Goal: Task Accomplishment & Management: Use online tool/utility

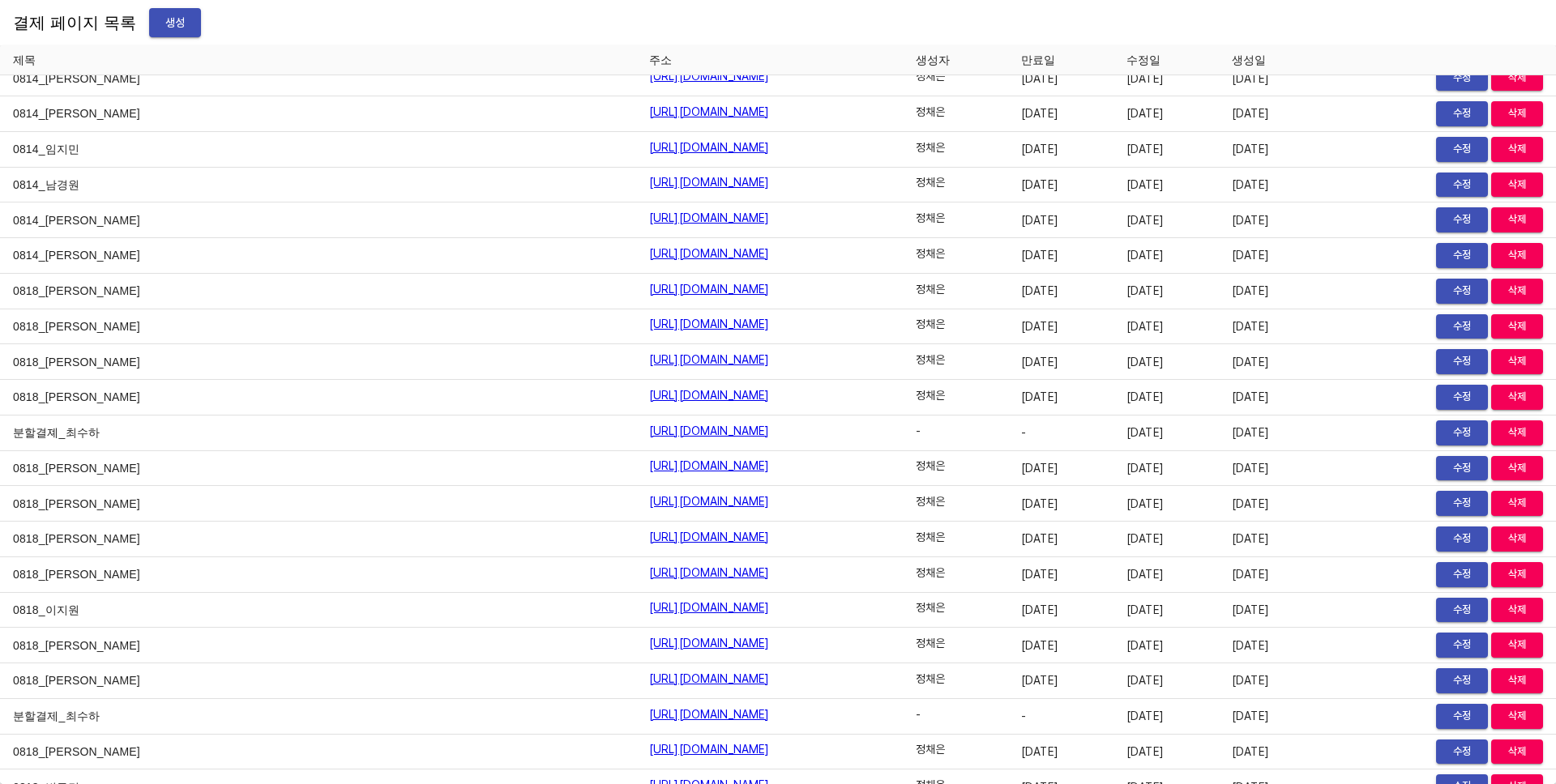
scroll to position [20022, 0]
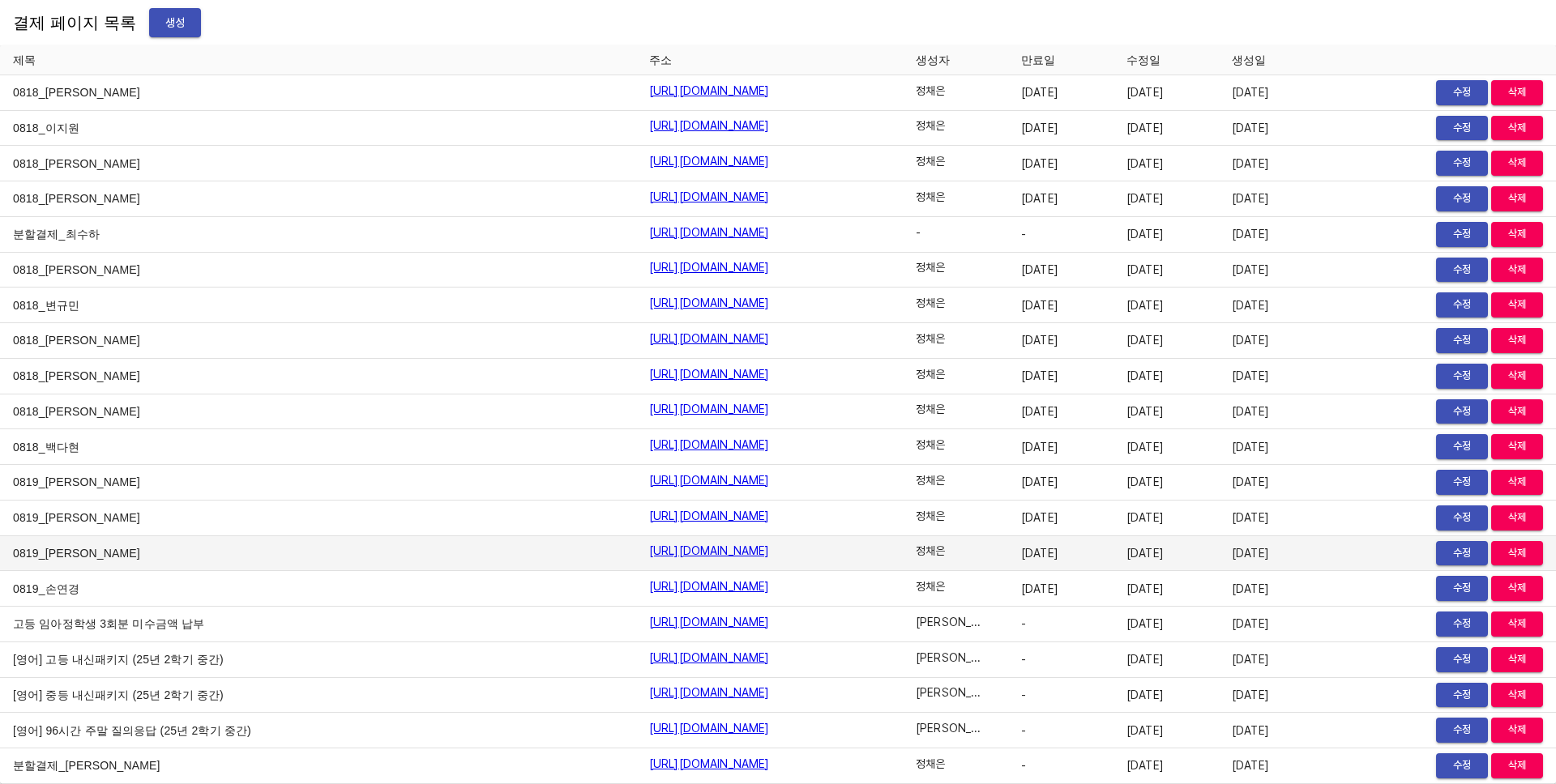
click at [1167, 557] on td "[DATE]" at bounding box center [1165, 554] width 105 height 36
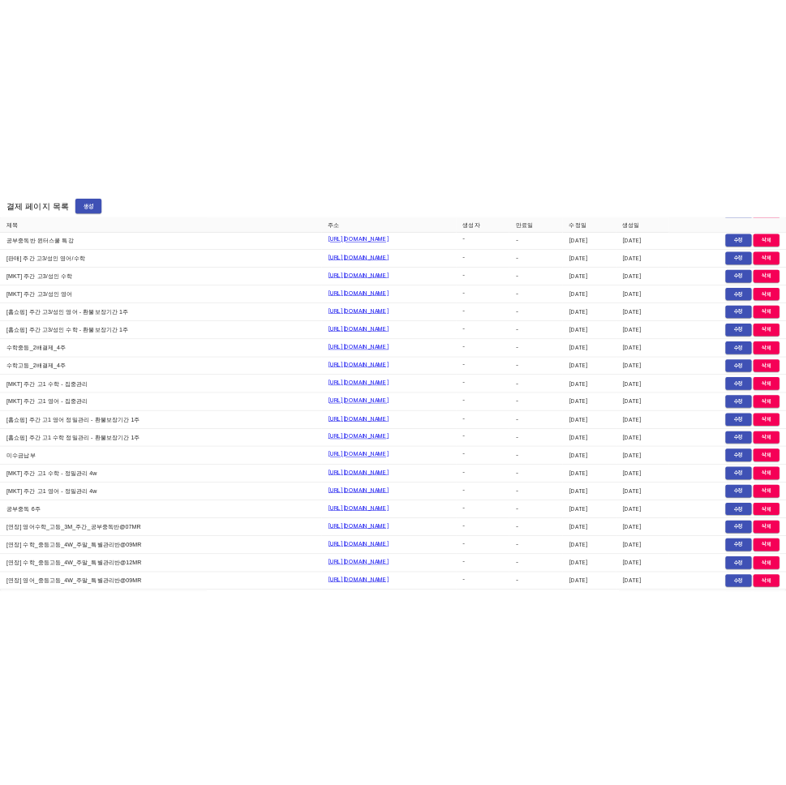
scroll to position [0, 0]
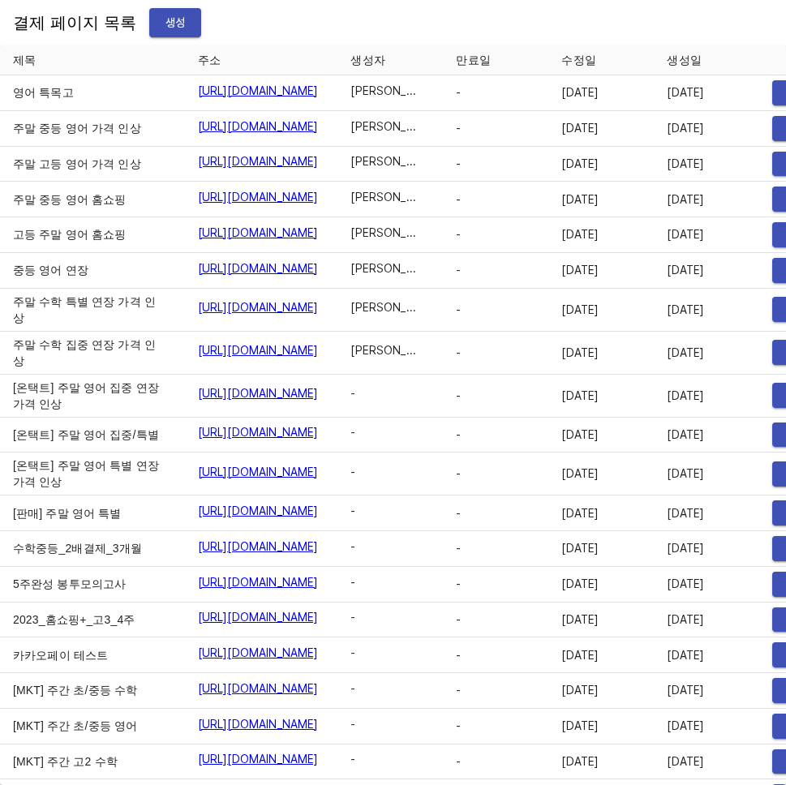
click at [162, 13] on span "생성" at bounding box center [175, 23] width 26 height 20
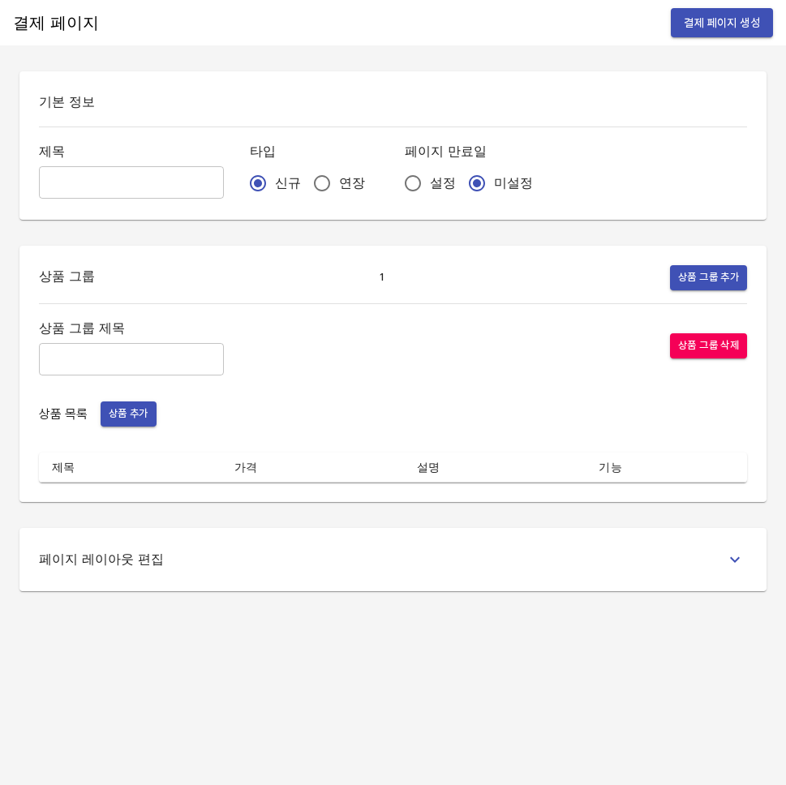
click at [168, 171] on input "text" at bounding box center [131, 182] width 185 height 32
type input "x"
type input "테스트"
click at [396, 170] on input "설정" at bounding box center [413, 183] width 34 height 34
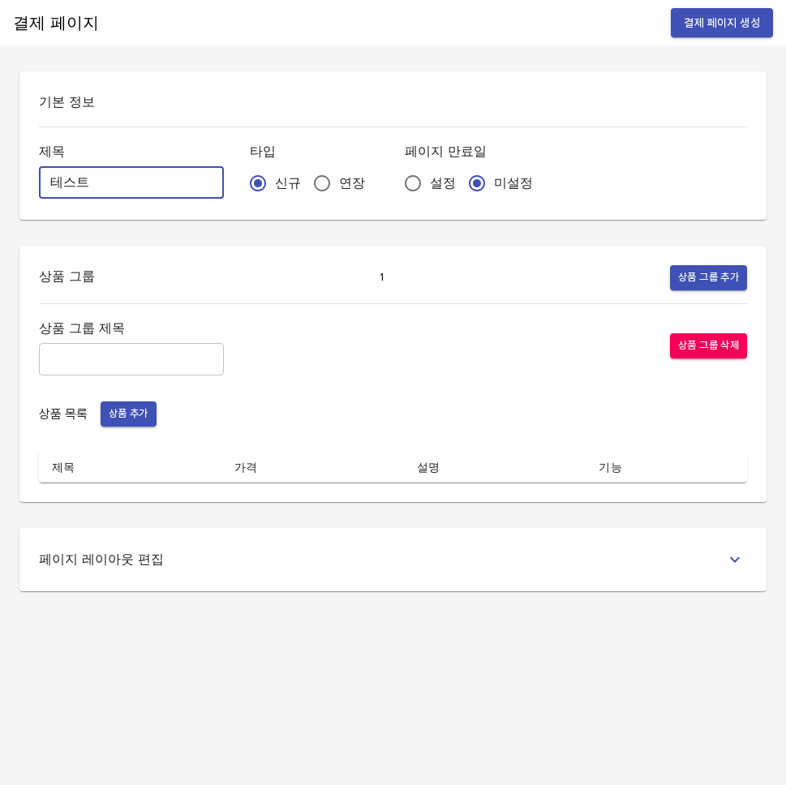
radio input "true"
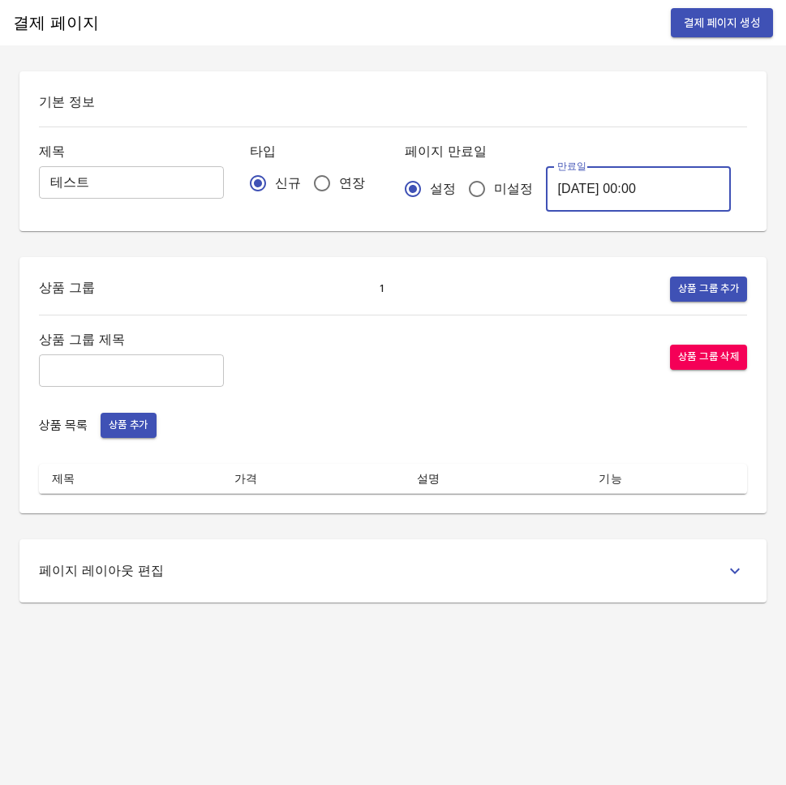
click at [619, 188] on input "[DATE] 00:00" at bounding box center [638, 188] width 185 height 45
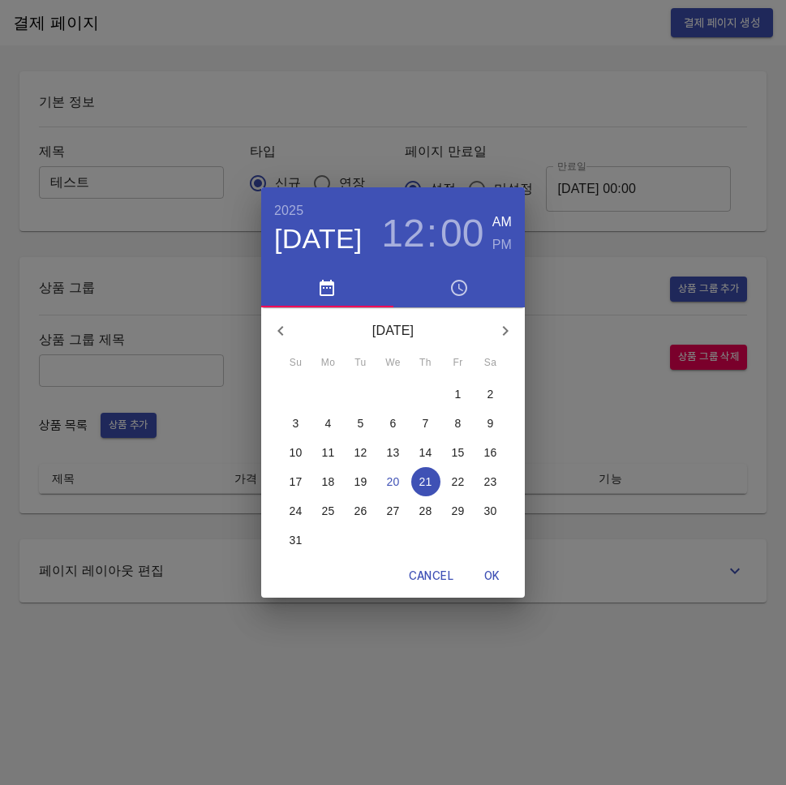
click at [427, 510] on p "28" at bounding box center [425, 511] width 13 height 16
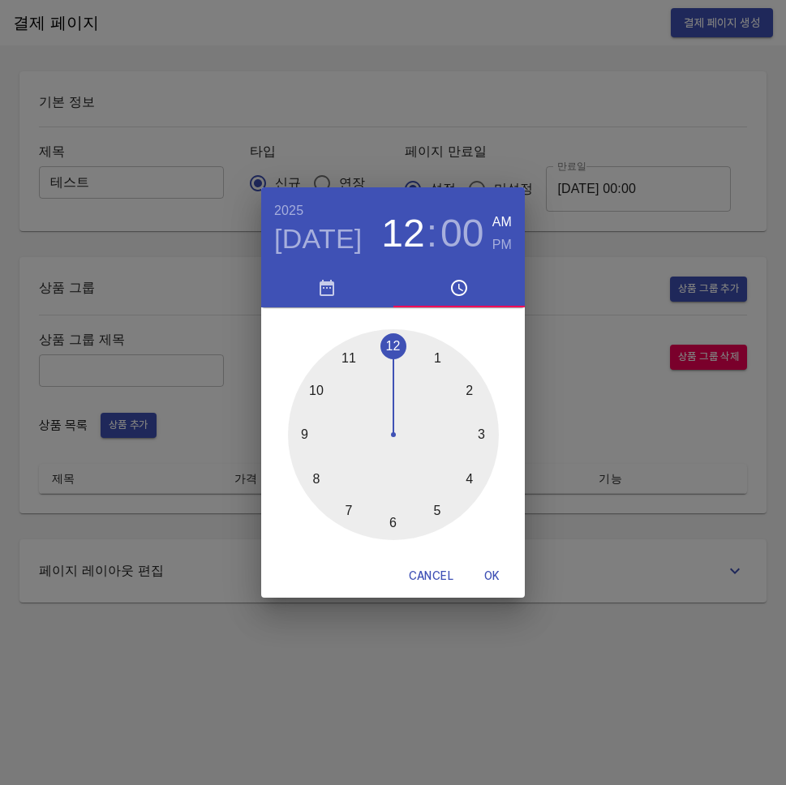
click at [493, 582] on span "OK" at bounding box center [492, 576] width 39 height 20
type input "2025-08-28 00:00"
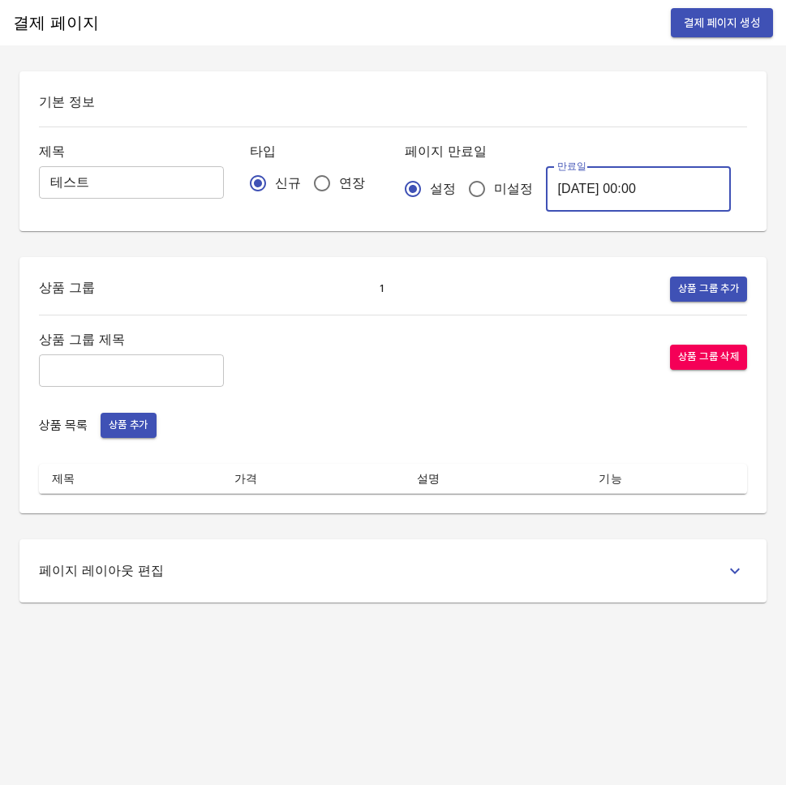
click at [120, 364] on input "text" at bounding box center [131, 370] width 185 height 32
click at [146, 433] on span "상품 추가" at bounding box center [129, 425] width 40 height 19
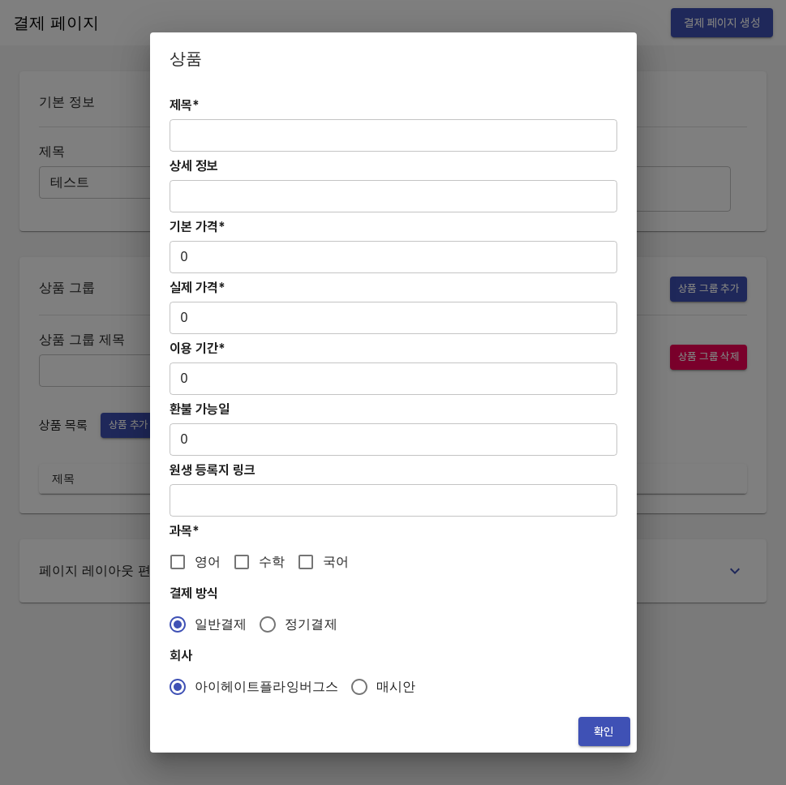
click at [267, 149] on input "text" at bounding box center [394, 135] width 448 height 32
type input "테스트"
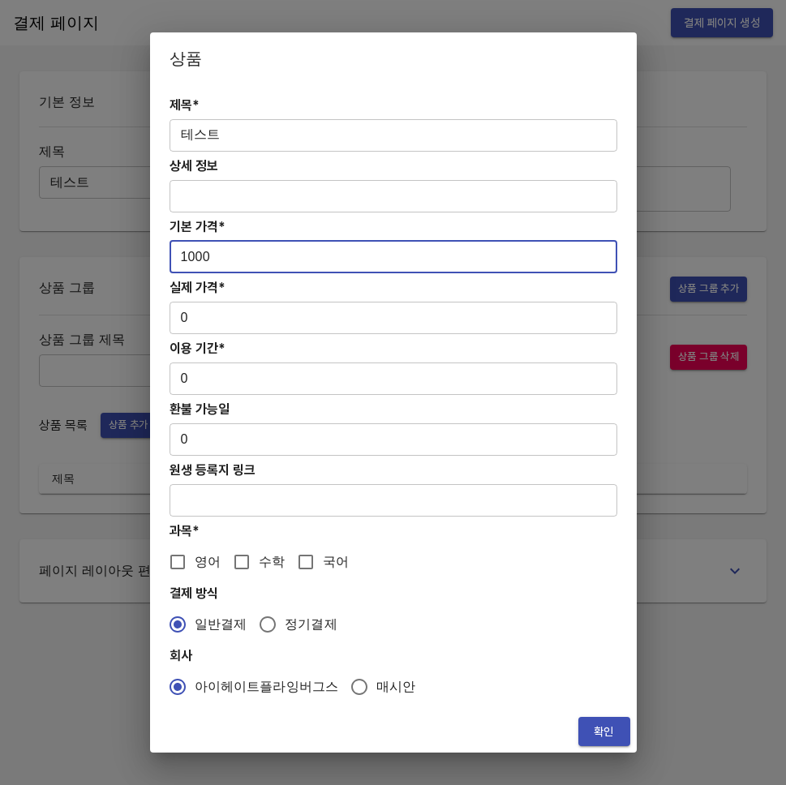
type input "1000"
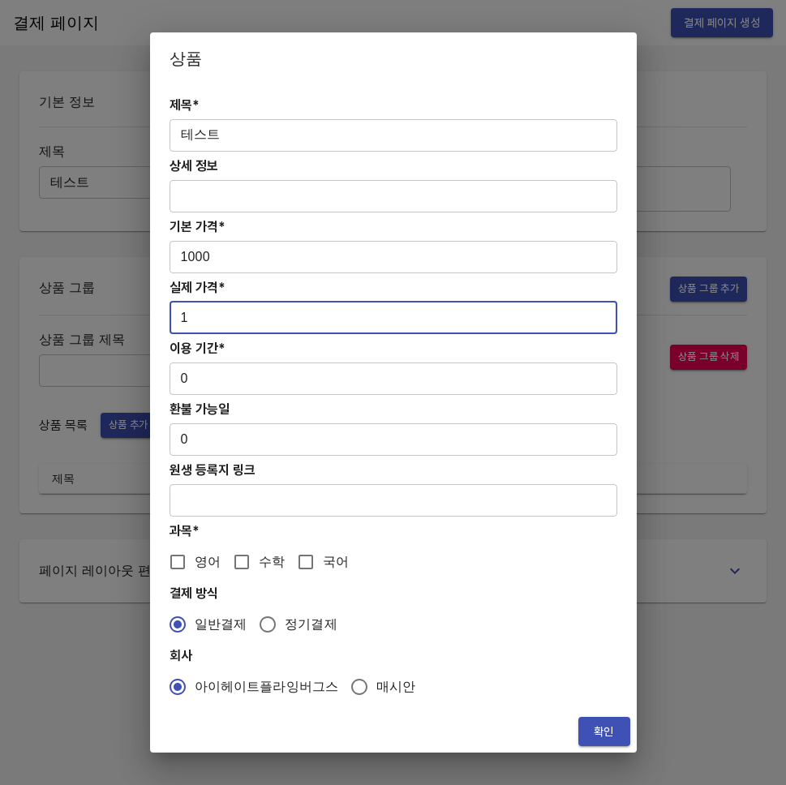
type input "1"
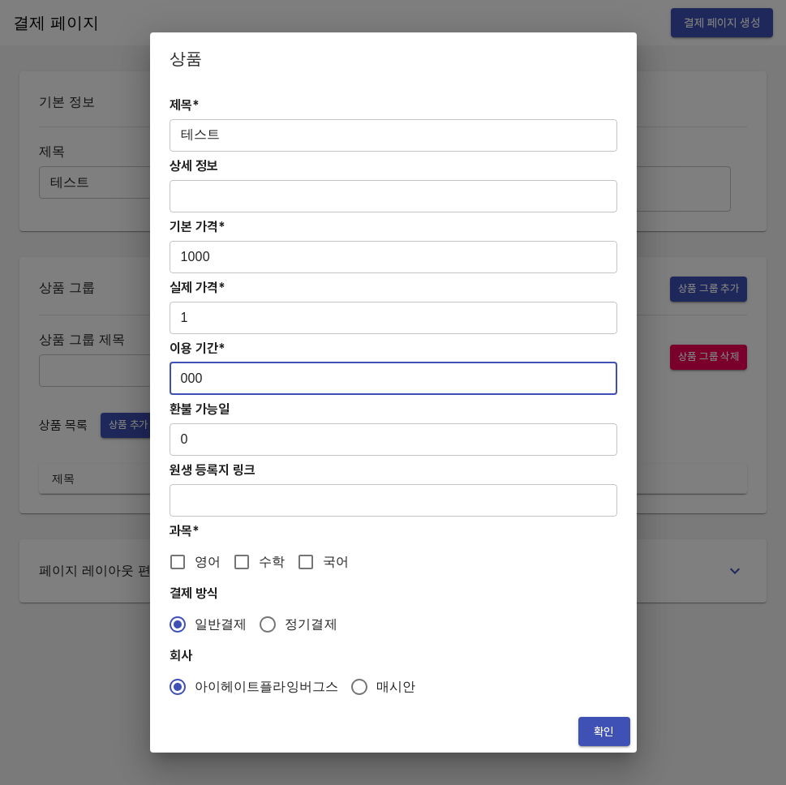
type input "000"
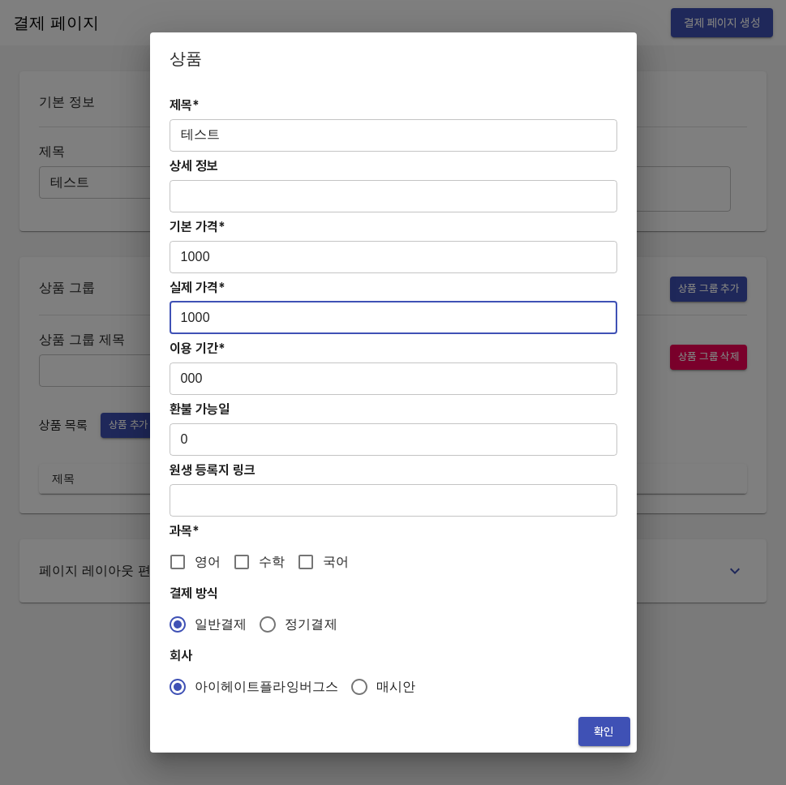
type input "1000"
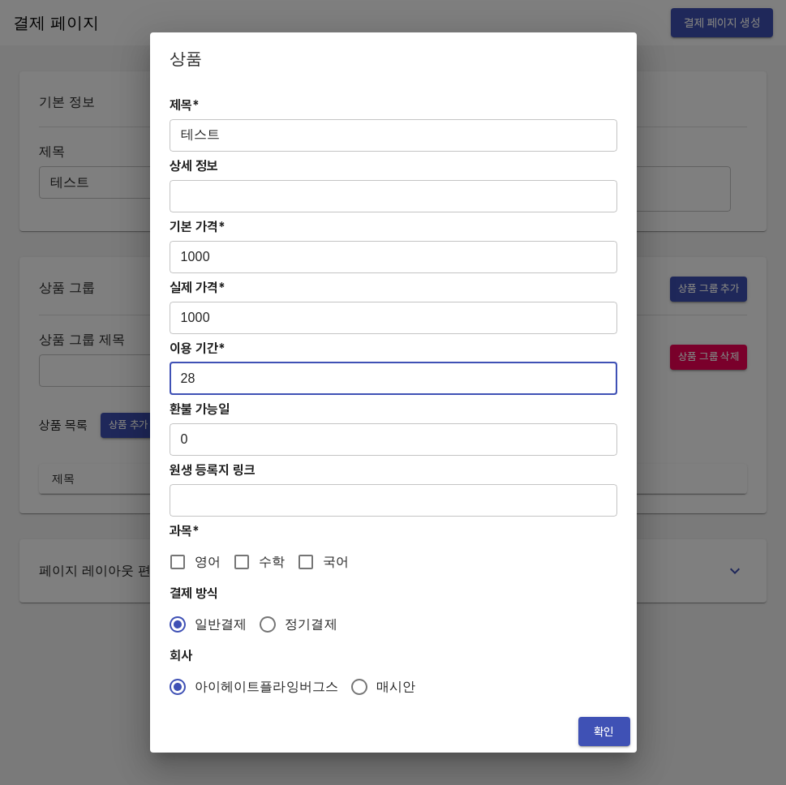
type input "28"
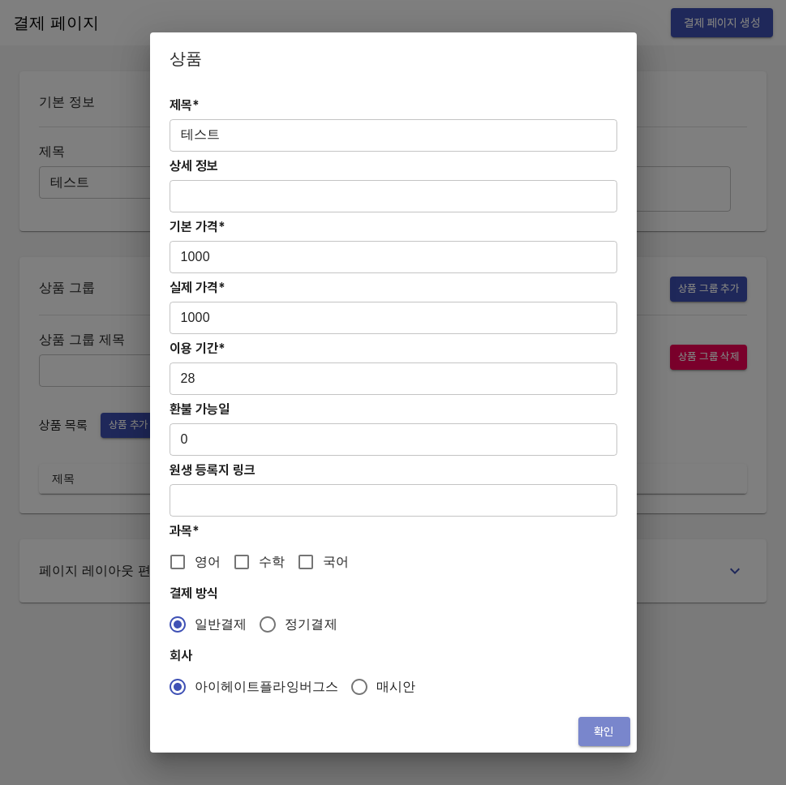
click at [599, 729] on span "확인" at bounding box center [604, 732] width 26 height 20
drag, startPoint x: 200, startPoint y: 554, endPoint x: 217, endPoint y: 564, distance: 18.9
click at [200, 554] on span "영어" at bounding box center [208, 561] width 26 height 19
click at [195, 554] on input "영어" at bounding box center [178, 562] width 34 height 34
checkbox input "true"
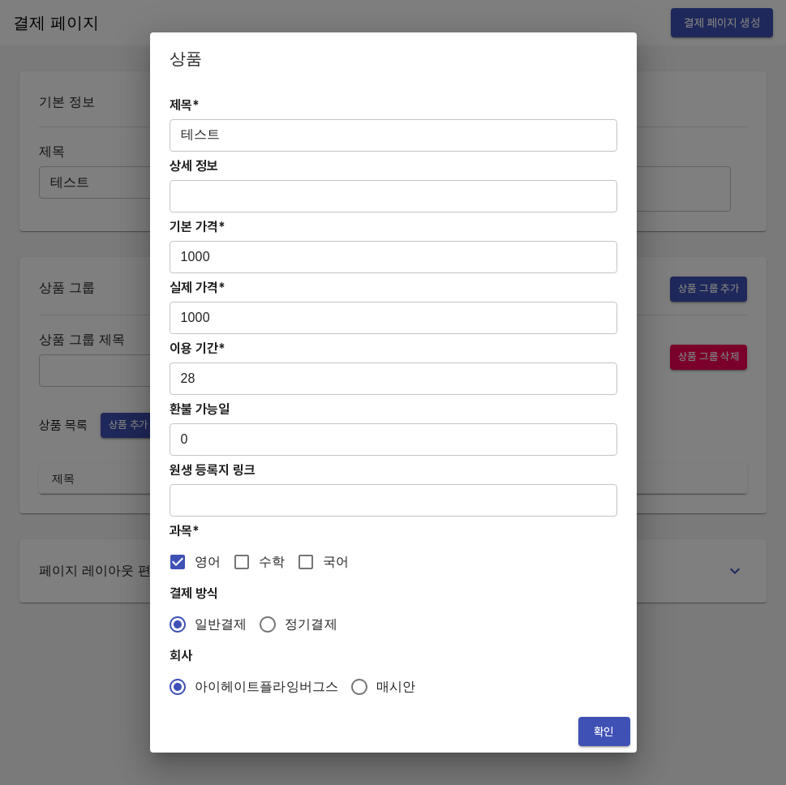
click at [593, 727] on span "확인" at bounding box center [604, 732] width 26 height 20
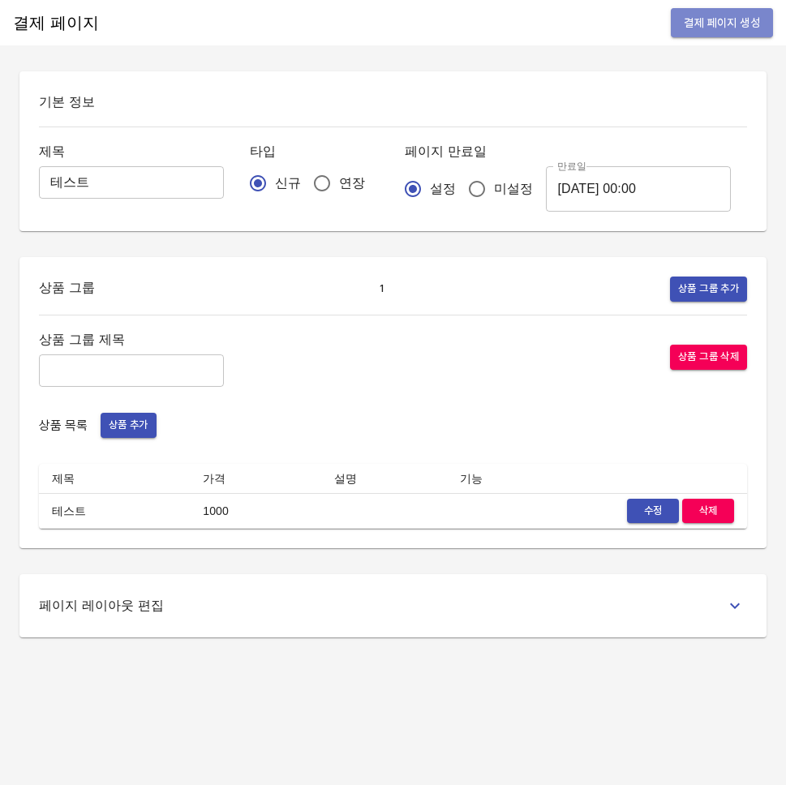
click at [749, 35] on button "결제 페이지 생성" at bounding box center [722, 23] width 102 height 30
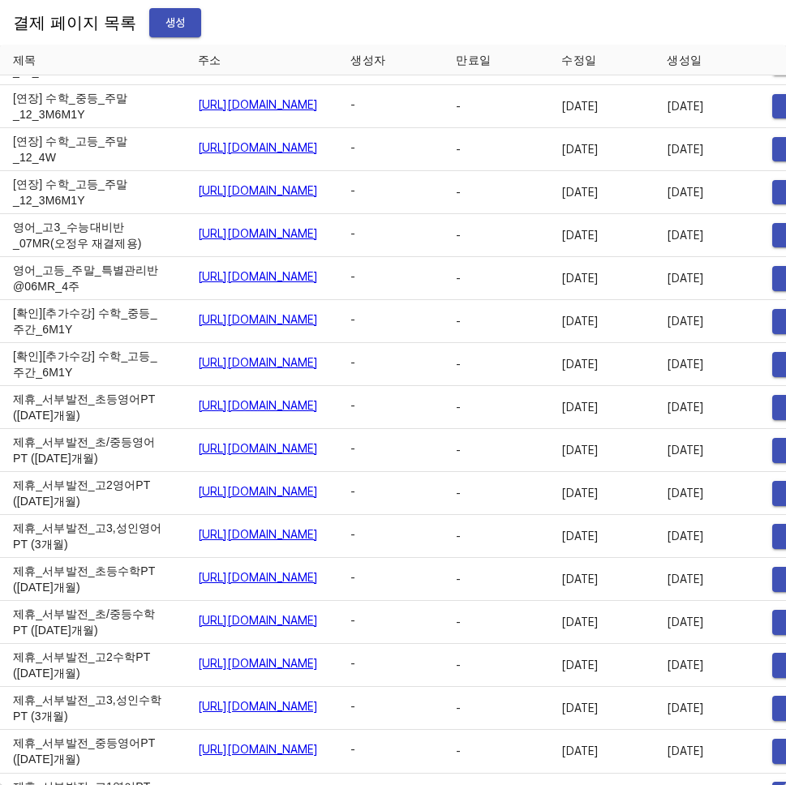
scroll to position [4564, 0]
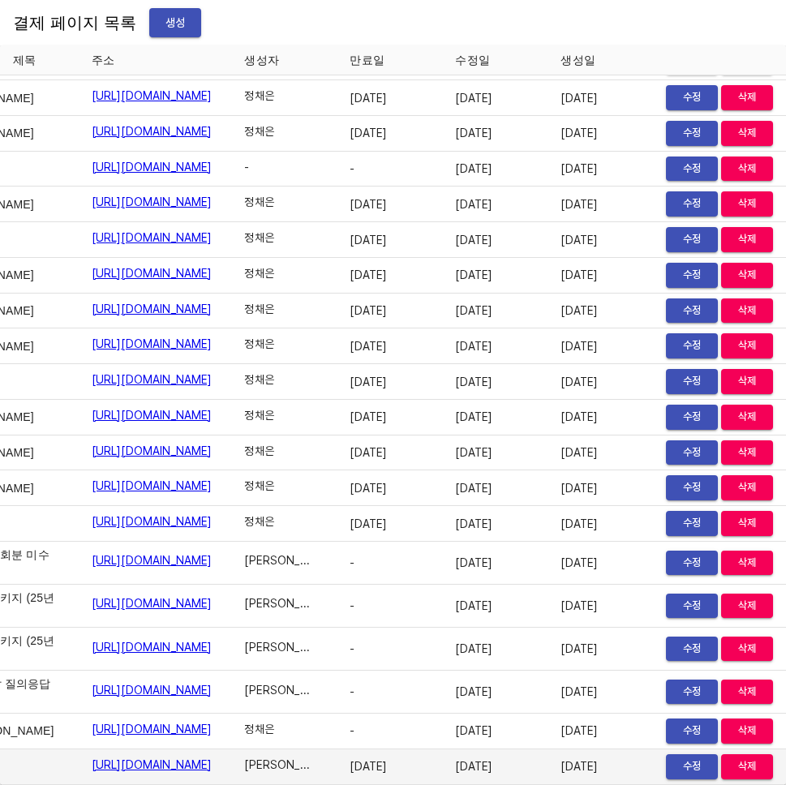
scroll to position [27395, 266]
click at [743, 758] on span "삭제" at bounding box center [747, 767] width 36 height 19
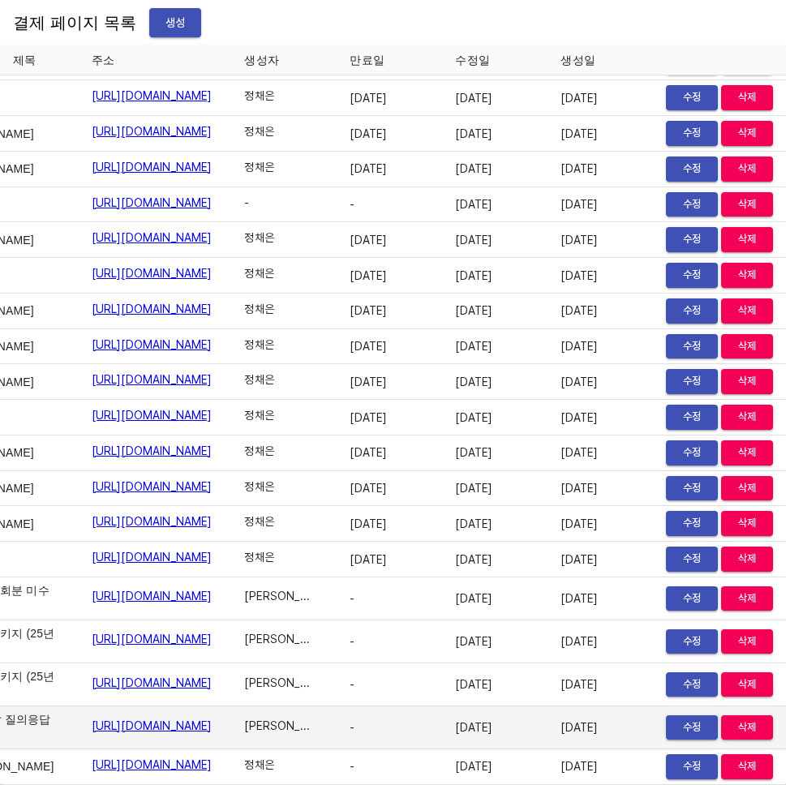
scroll to position [27360, 0]
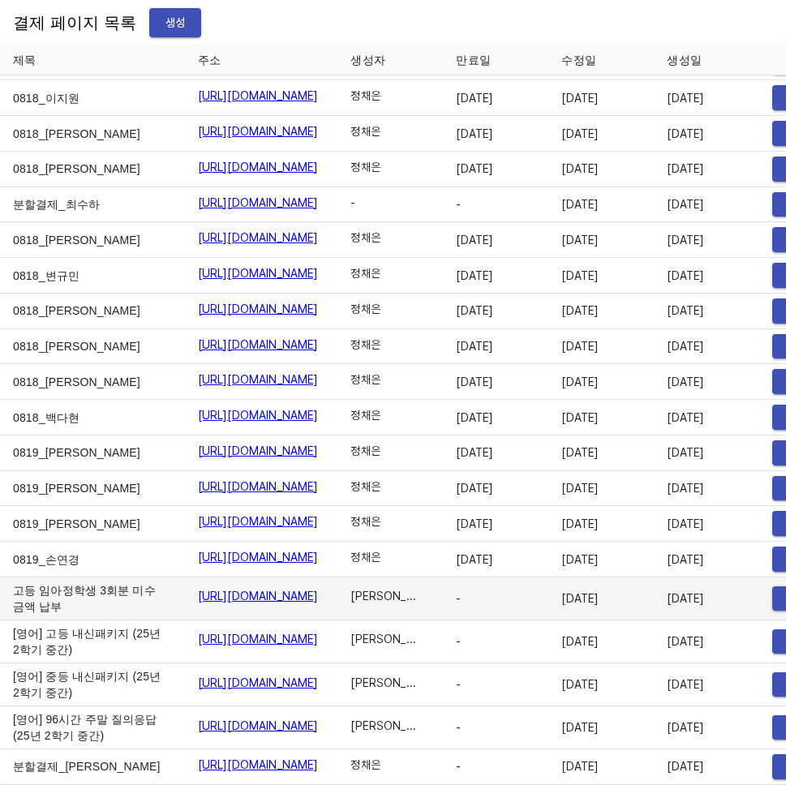
click at [443, 577] on td "[PERSON_NAME]" at bounding box center [389, 598] width 105 height 43
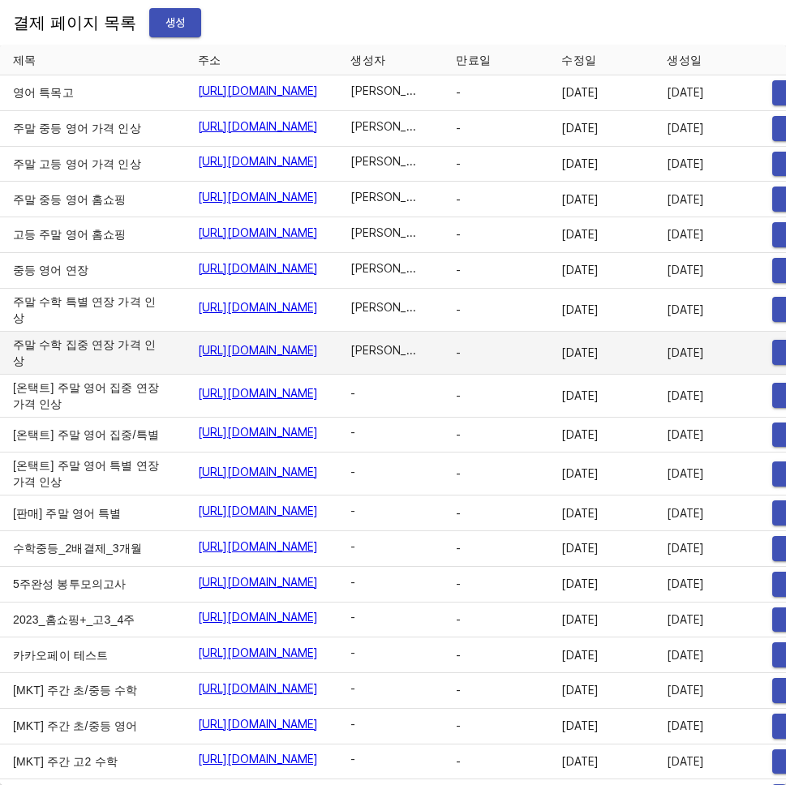
click at [548, 375] on td "-" at bounding box center [495, 353] width 105 height 43
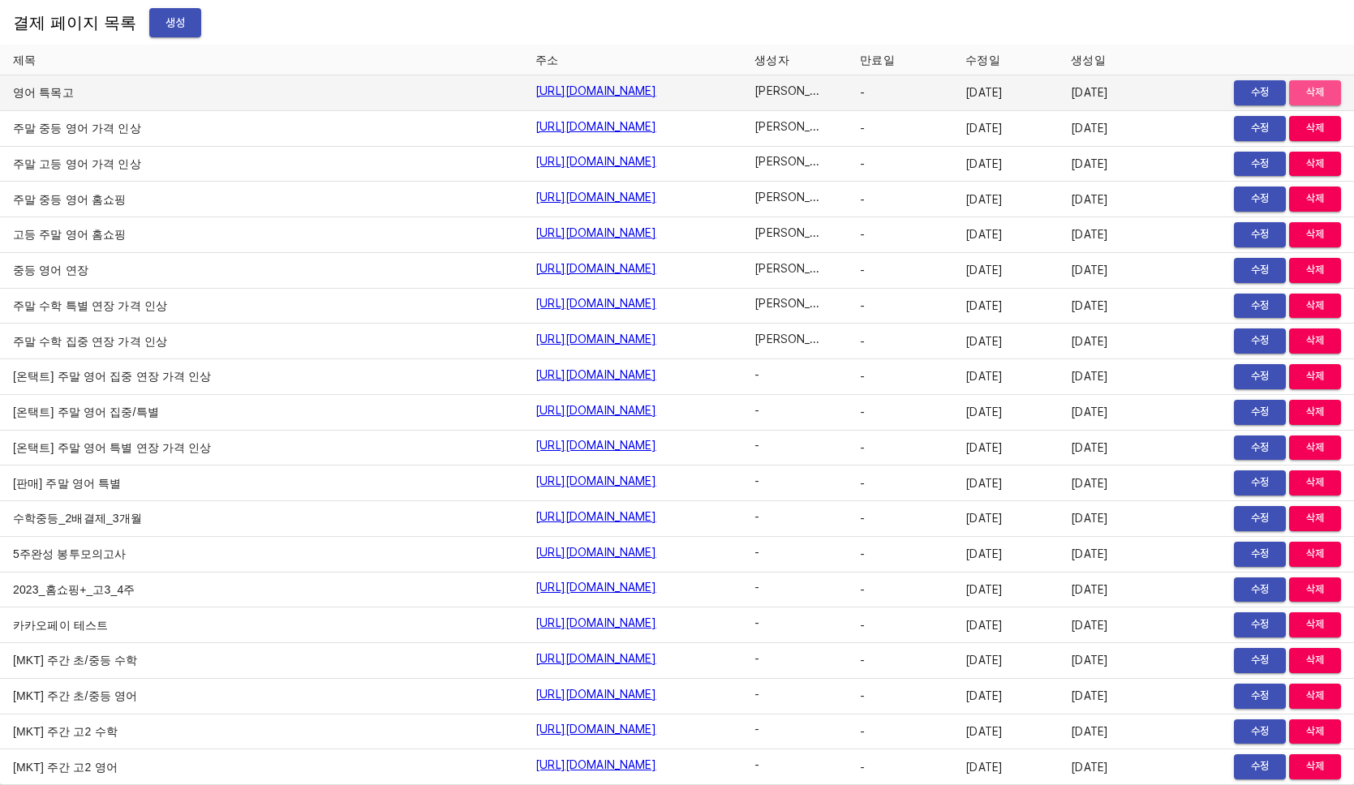
click at [785, 103] on button "삭제" at bounding box center [1315, 92] width 52 height 25
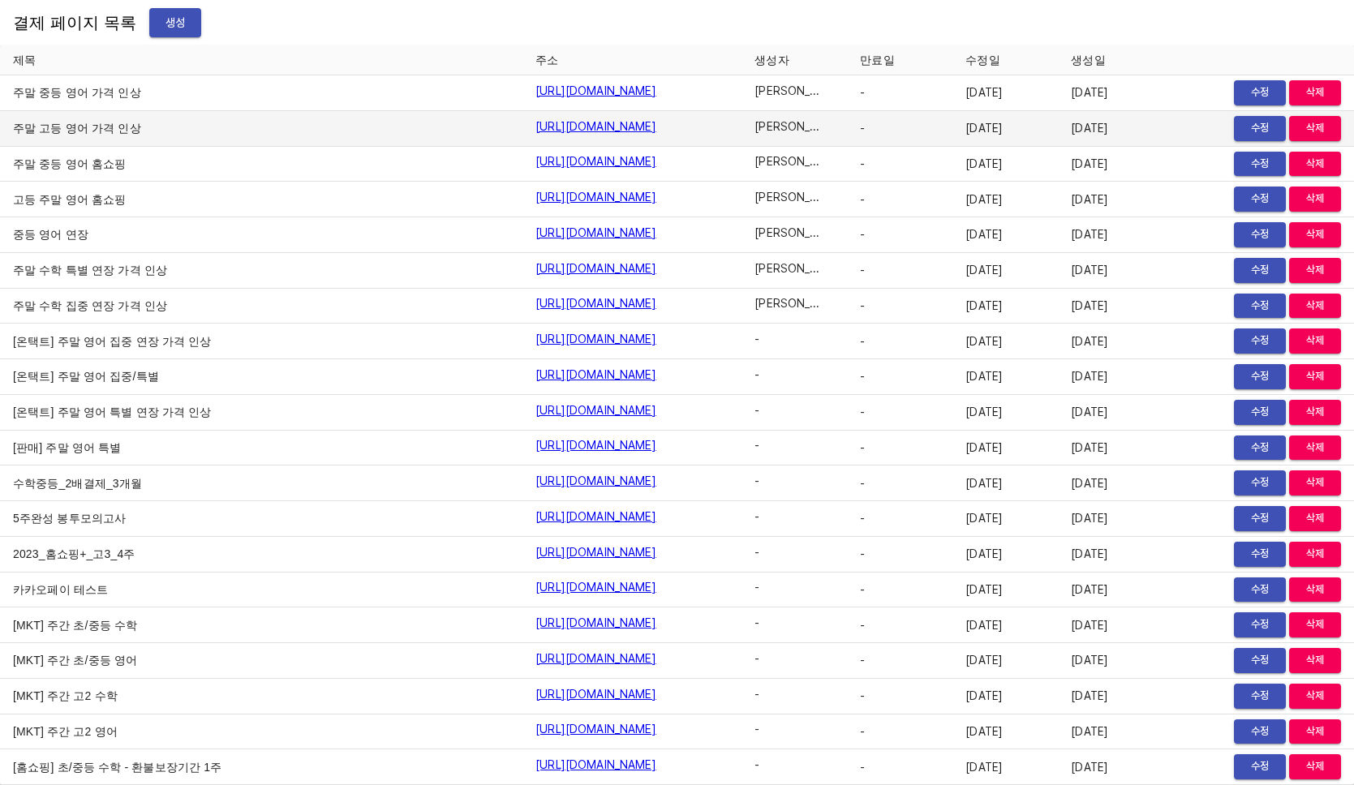
click at [785, 122] on span "삭제" at bounding box center [1315, 128] width 36 height 19
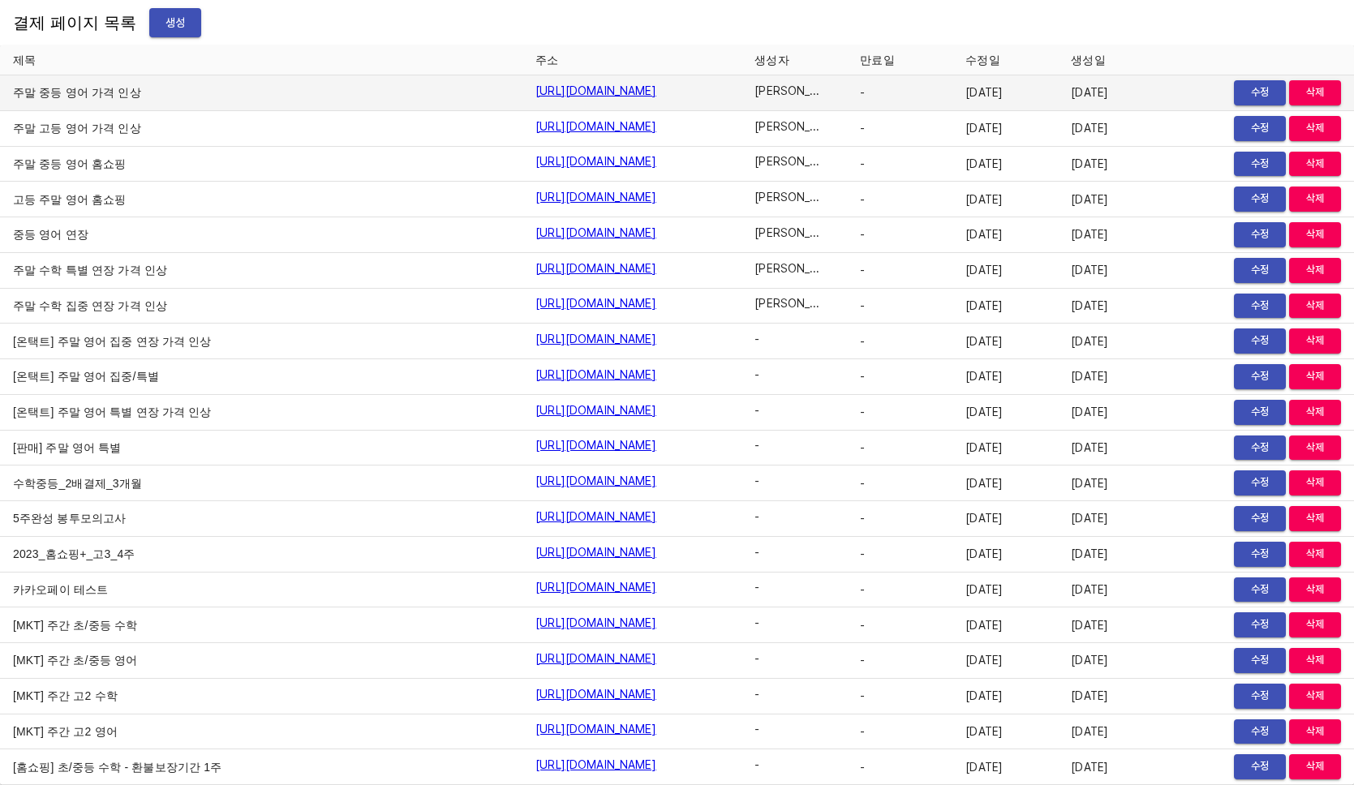
click at [785, 94] on span "삭제" at bounding box center [1315, 93] width 36 height 19
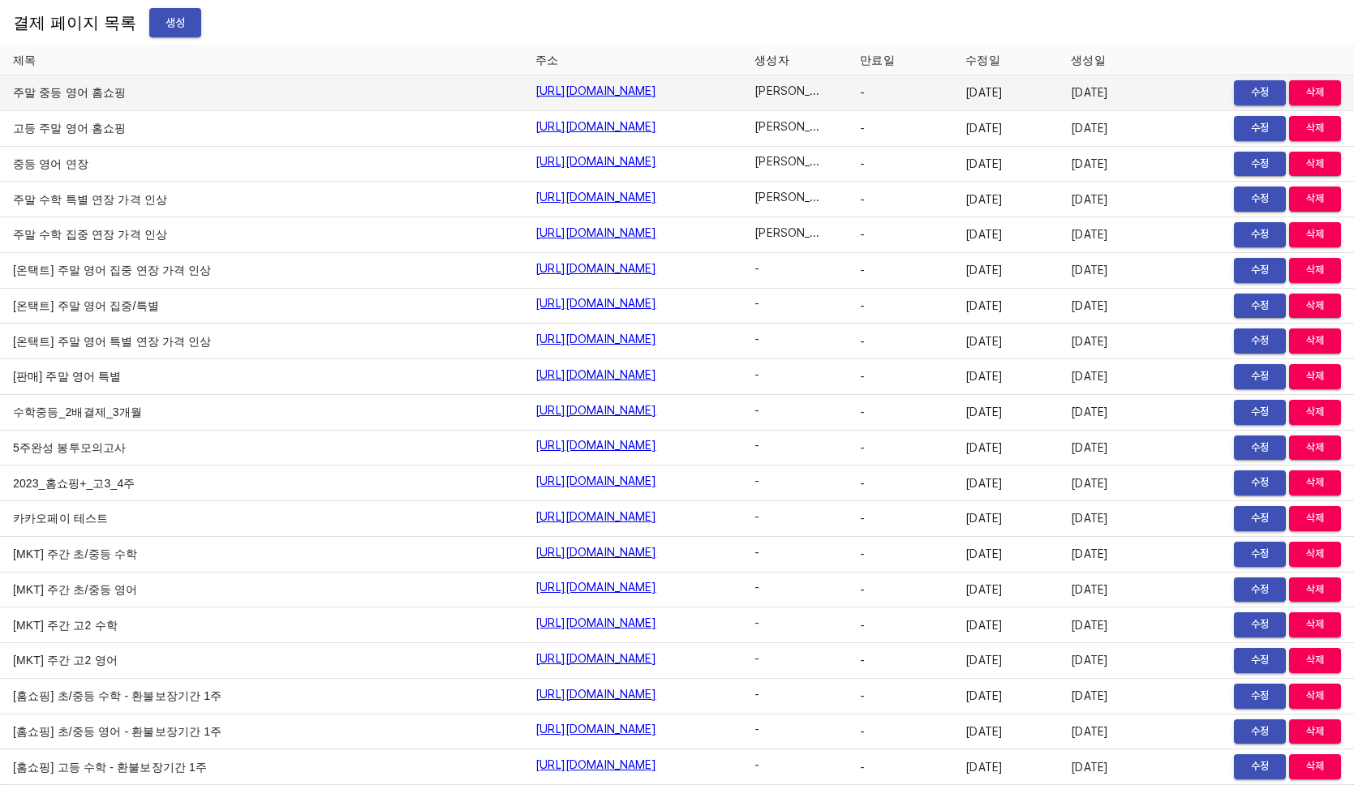
click at [785, 93] on span "삭제" at bounding box center [1315, 93] width 36 height 19
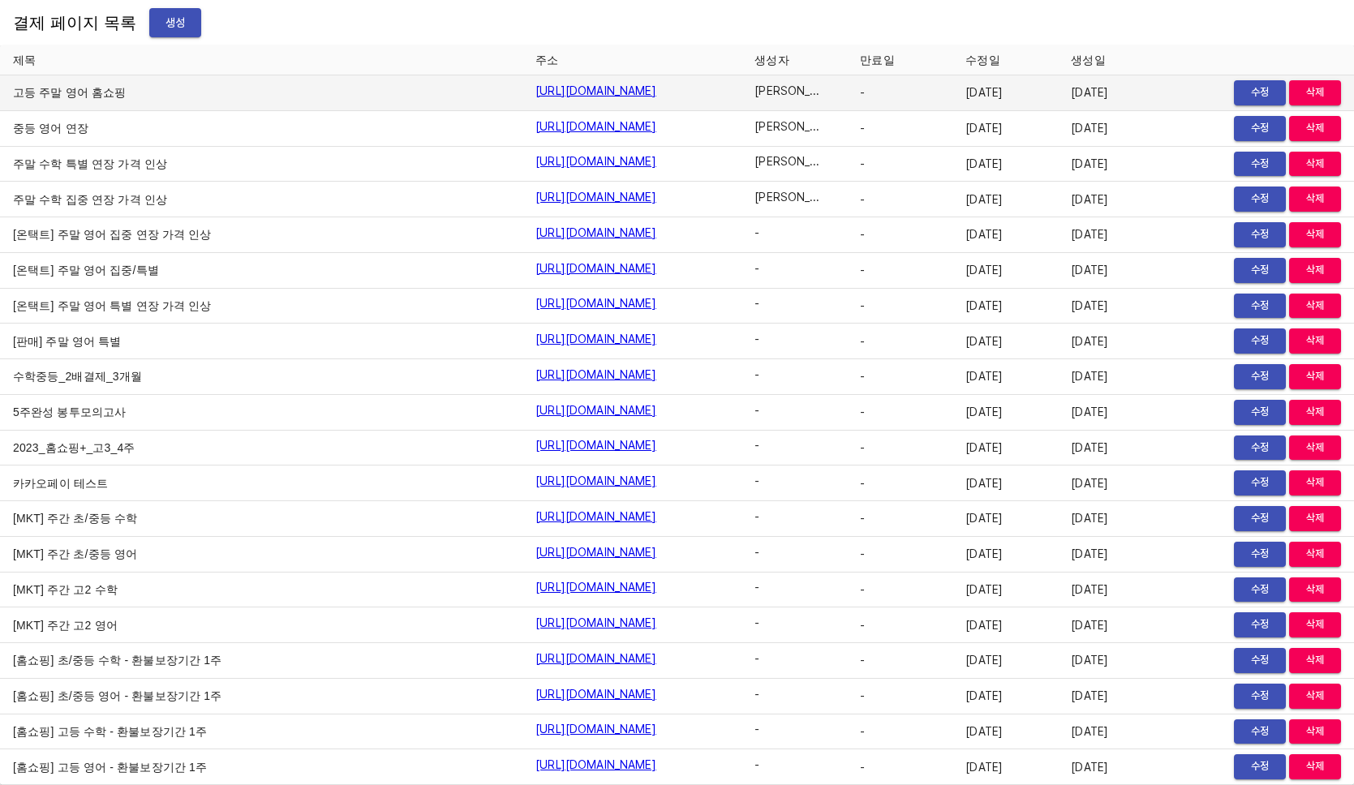
click at [785, 89] on span "삭제" at bounding box center [1315, 93] width 36 height 19
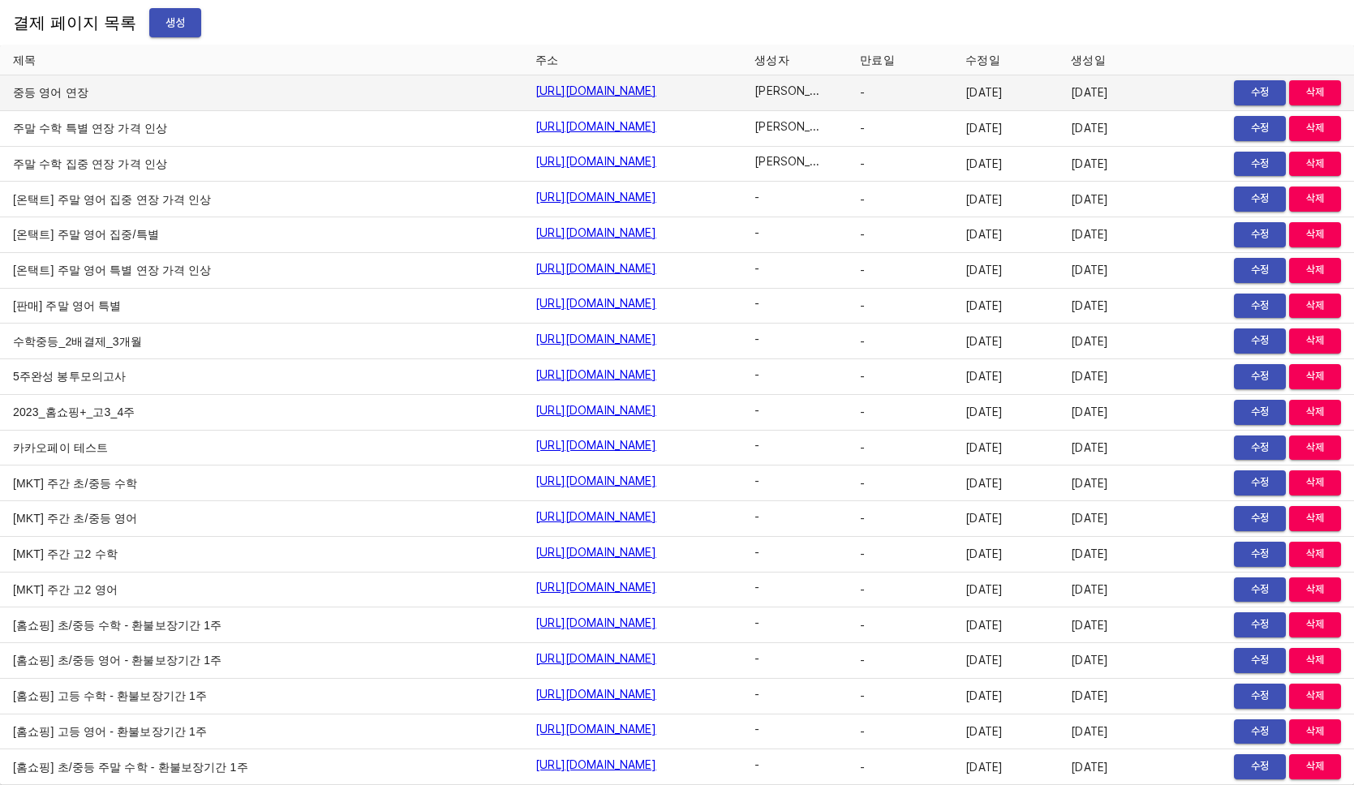
click at [785, 91] on span "삭제" at bounding box center [1315, 93] width 36 height 19
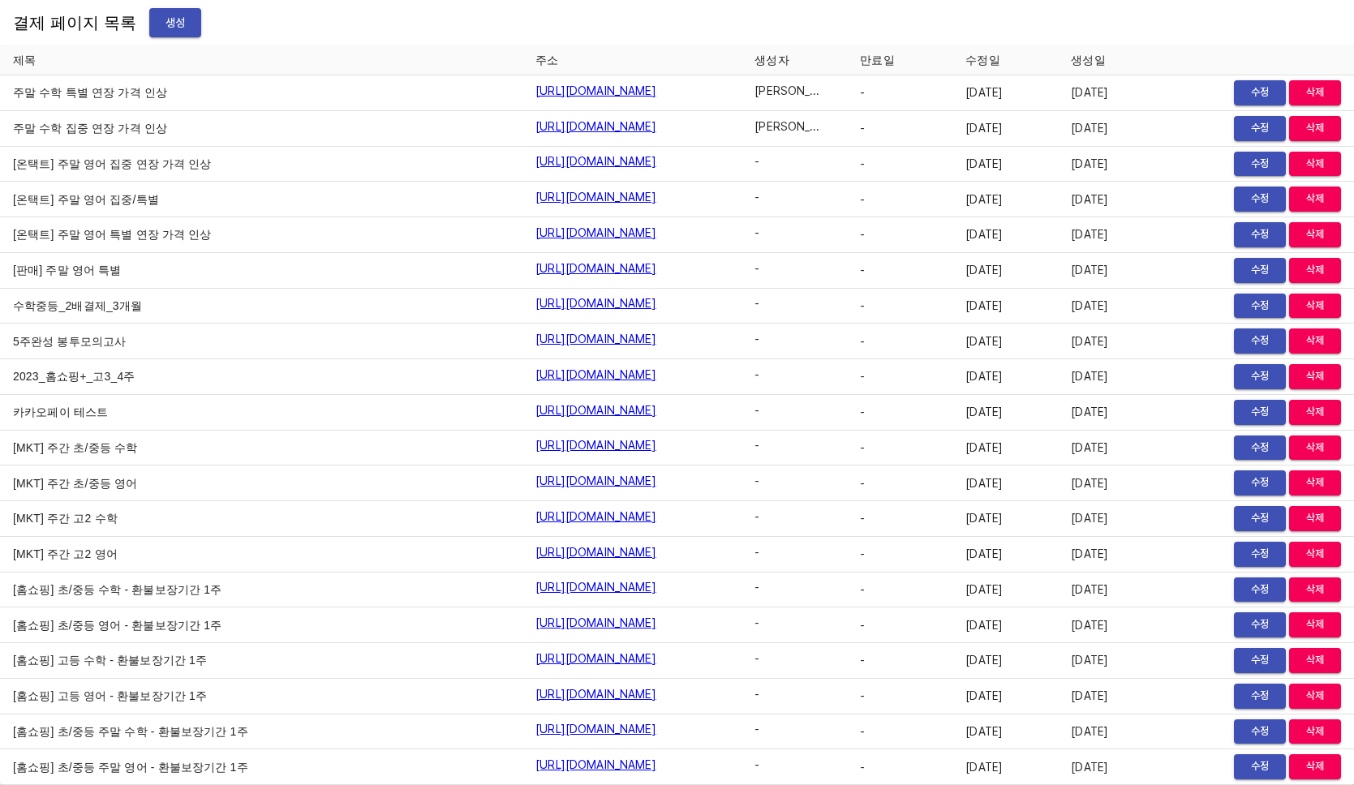
click at [785, 91] on span "삭제" at bounding box center [1315, 93] width 36 height 19
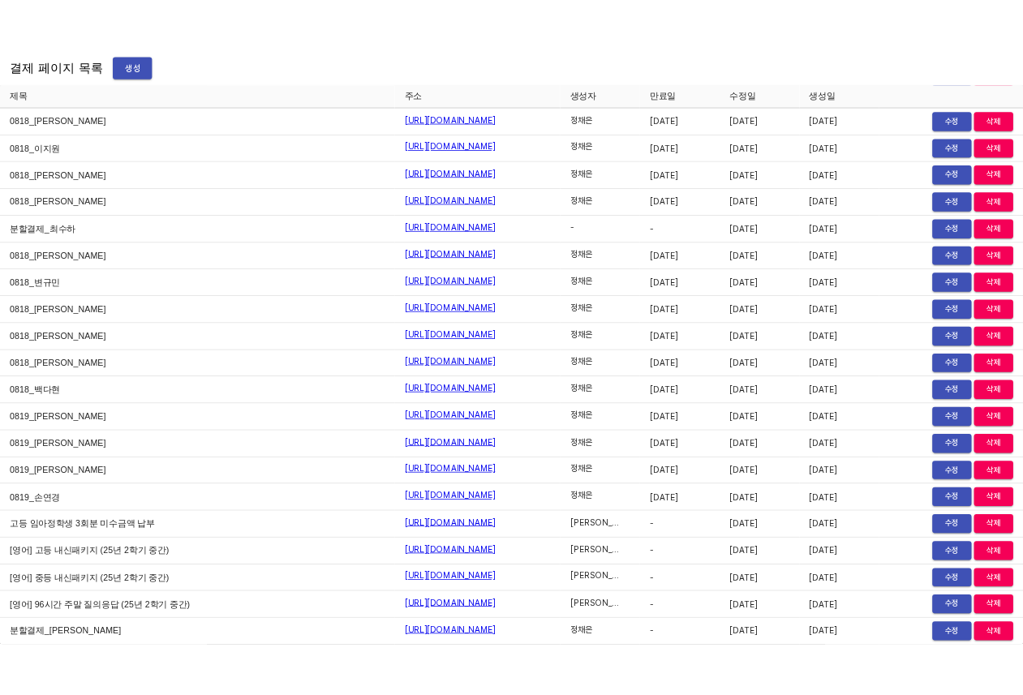
scroll to position [21947, 0]
